Goal: Task Accomplishment & Management: Use online tool/utility

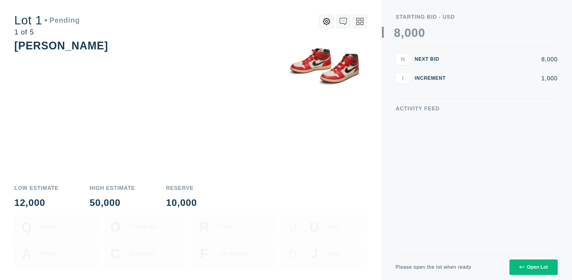
click at [533, 267] on div "Open Lot" at bounding box center [533, 267] width 29 height 5
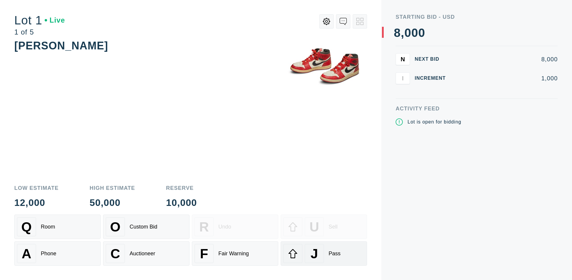
click at [324, 254] on div "J Pass" at bounding box center [323, 253] width 81 height 19
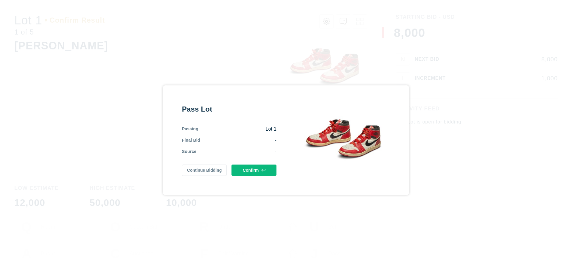
click at [254, 170] on button "Confirm" at bounding box center [253, 170] width 45 height 11
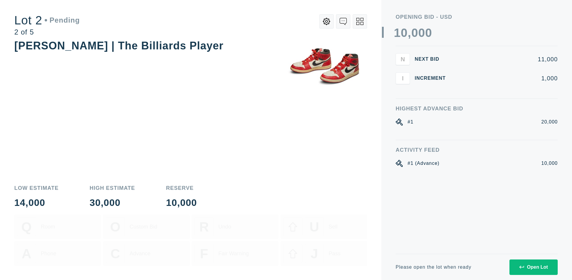
click at [533, 267] on div "Open Lot" at bounding box center [533, 267] width 29 height 5
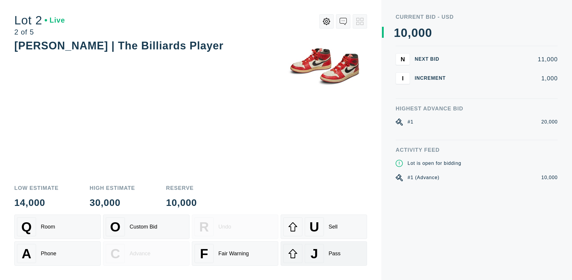
click at [324, 254] on div "J Pass" at bounding box center [323, 253] width 81 height 19
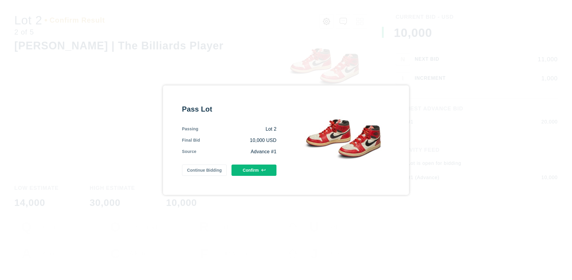
click at [254, 170] on button "Confirm" at bounding box center [253, 170] width 45 height 11
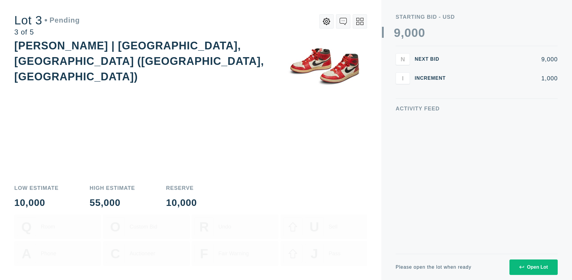
click at [533, 267] on div "Open Lot" at bounding box center [533, 267] width 29 height 5
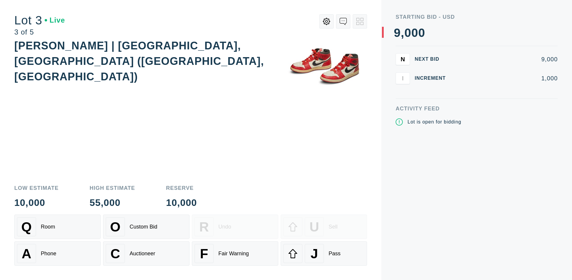
click at [324, 254] on div "J Pass" at bounding box center [323, 253] width 81 height 19
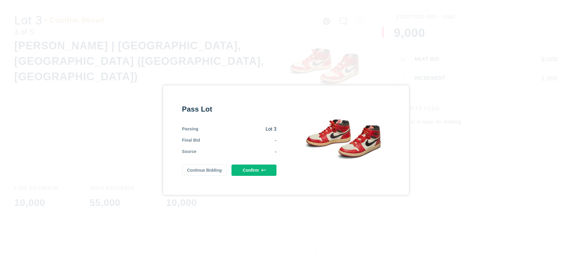
click at [254, 170] on button "Confirm" at bounding box center [253, 170] width 45 height 11
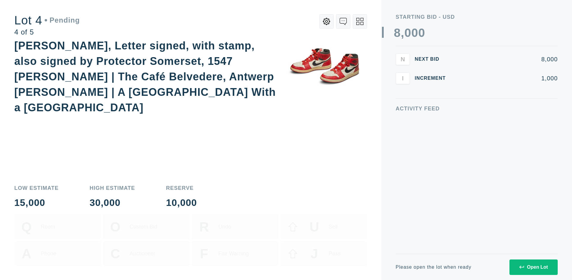
click at [360, 21] on icon at bounding box center [359, 21] width 7 height 7
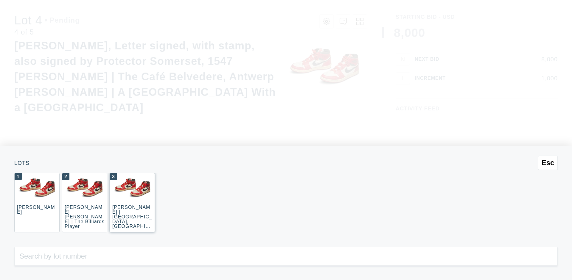
click at [132, 203] on div "3 [PERSON_NAME] | [GEOGRAPHIC_DATA], [GEOGRAPHIC_DATA] ([GEOGRAPHIC_DATA], [GEO…" at bounding box center [132, 203] width 45 height 60
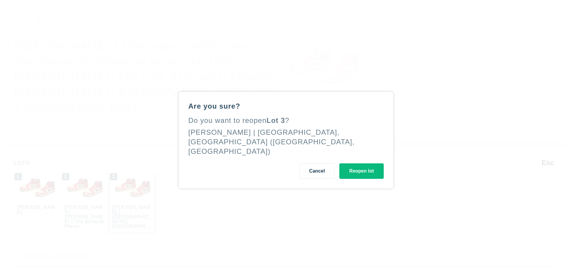
click at [361, 166] on button "Reopen lot" at bounding box center [361, 170] width 44 height 15
